Goal: Share content

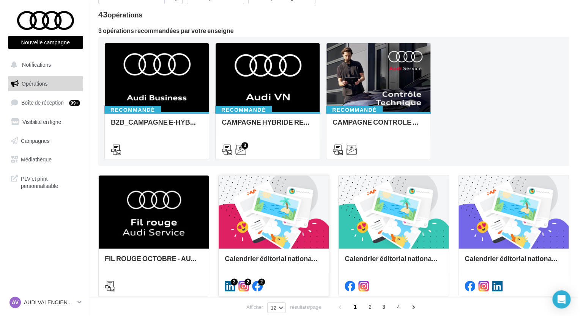
scroll to position [114, 0]
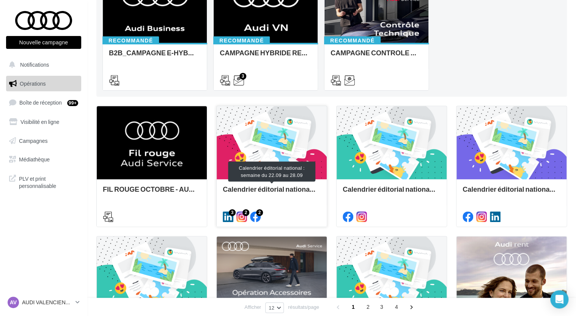
click at [276, 191] on div "Calendrier éditorial national : semaine du 22.09 au 28.09" at bounding box center [272, 192] width 98 height 15
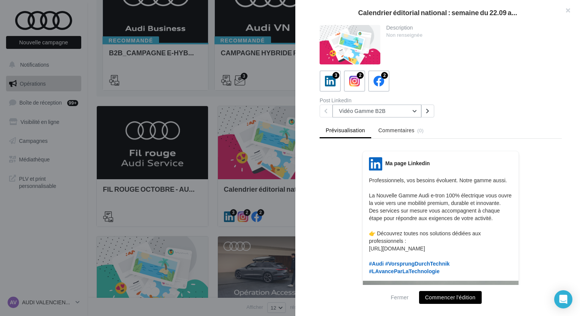
click at [406, 113] on button "Vidéo Gamme B2B" at bounding box center [376, 111] width 89 height 13
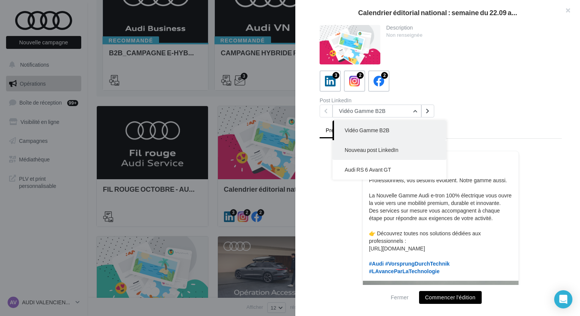
click at [384, 151] on span "Nouveau post LinkedIn" at bounding box center [370, 150] width 53 height 6
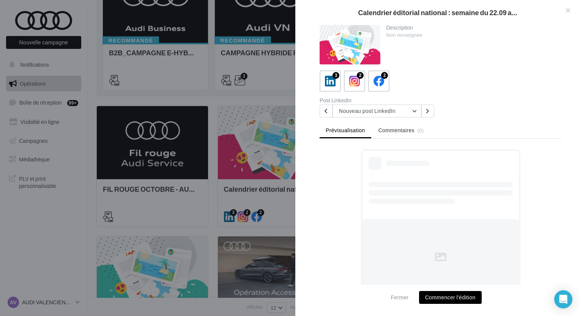
scroll to position [29, 0]
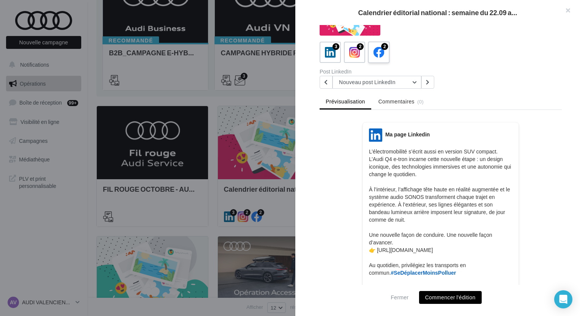
click at [378, 56] on icon at bounding box center [378, 52] width 11 height 11
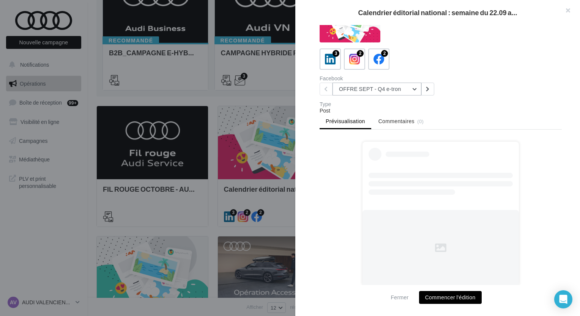
scroll to position [21, 0]
click at [409, 89] on button "OFFRE SEPT - Q4 e-tron" at bounding box center [376, 89] width 89 height 13
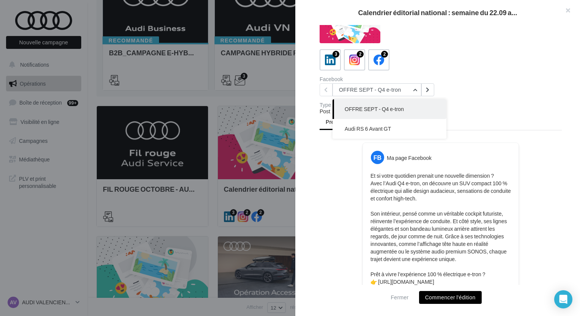
click at [478, 88] on div "Facebook OFFRE SEPT - Q4 e-tron OFFRE SEPT - Q4 e-tron Audi RS 6 Avant GT" at bounding box center [443, 87] width 248 height 20
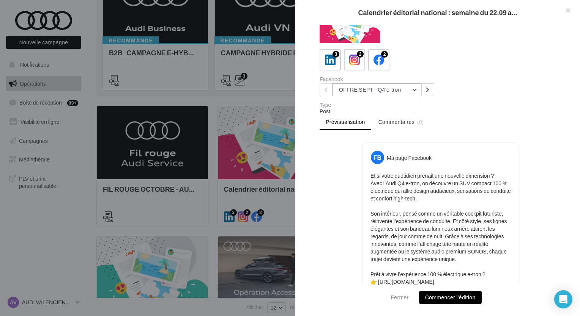
click at [402, 91] on button "OFFRE SEPT - Q4 e-tron" at bounding box center [376, 89] width 89 height 13
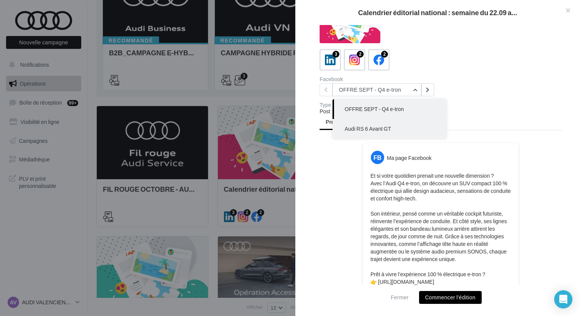
click at [398, 123] on button "Audi RS 6 Avant GT" at bounding box center [389, 129] width 114 height 20
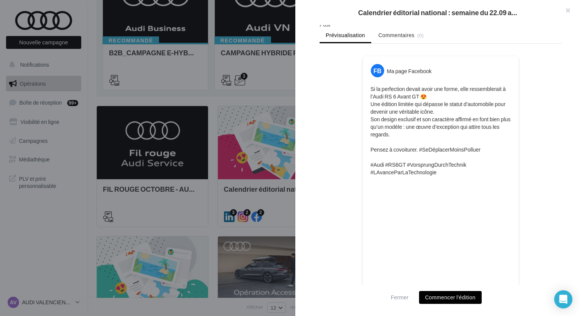
scroll to position [15, 0]
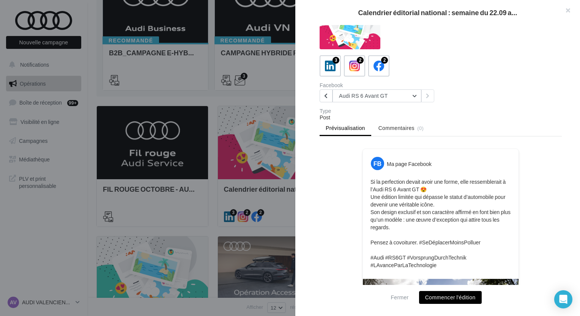
click at [270, 99] on div at bounding box center [290, 158] width 580 height 316
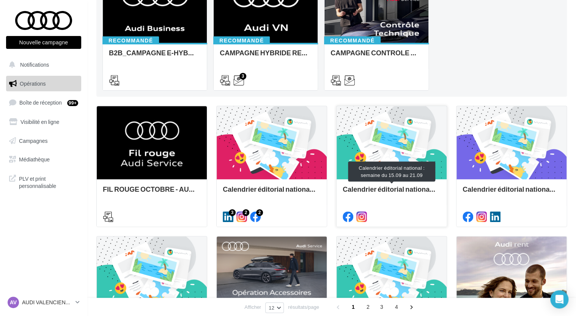
click at [423, 191] on div "Calendrier éditorial national : semaine du 15.09 au 21.09" at bounding box center [392, 192] width 98 height 15
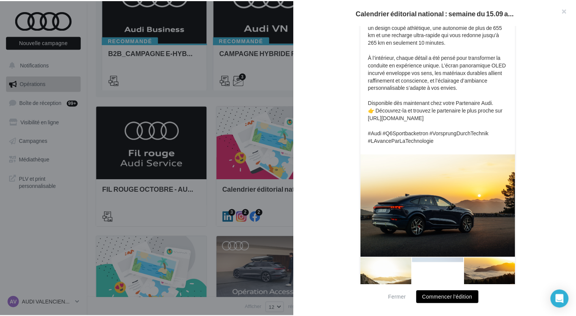
scroll to position [214, 0]
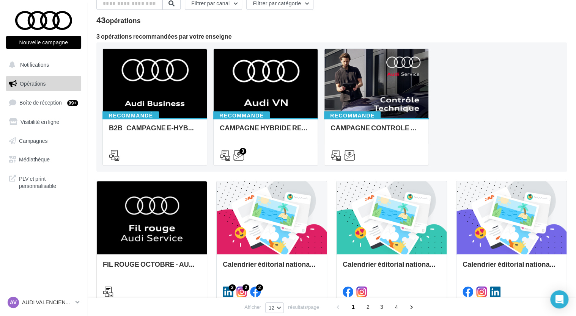
scroll to position [38, 0]
